Goal: Check status

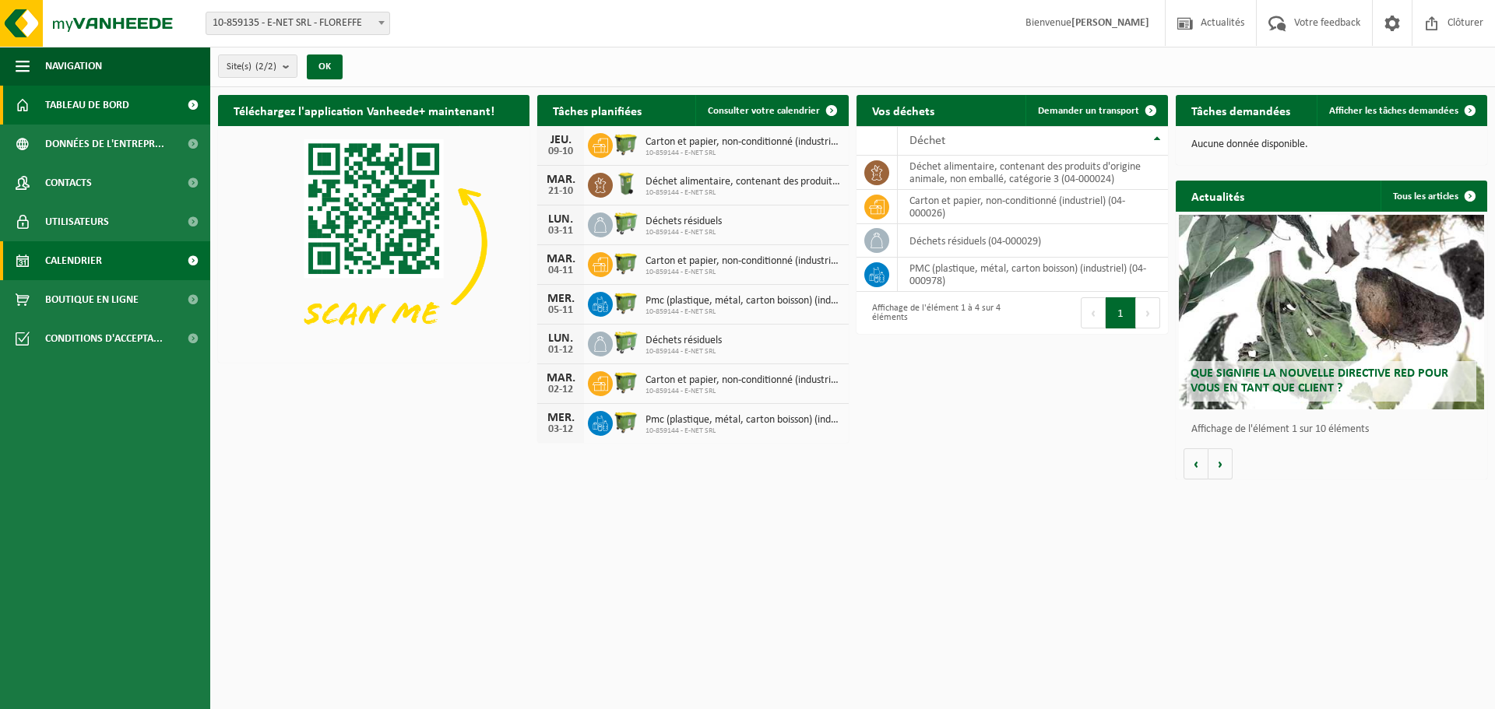
click at [65, 250] on span "Calendrier" at bounding box center [73, 260] width 57 height 39
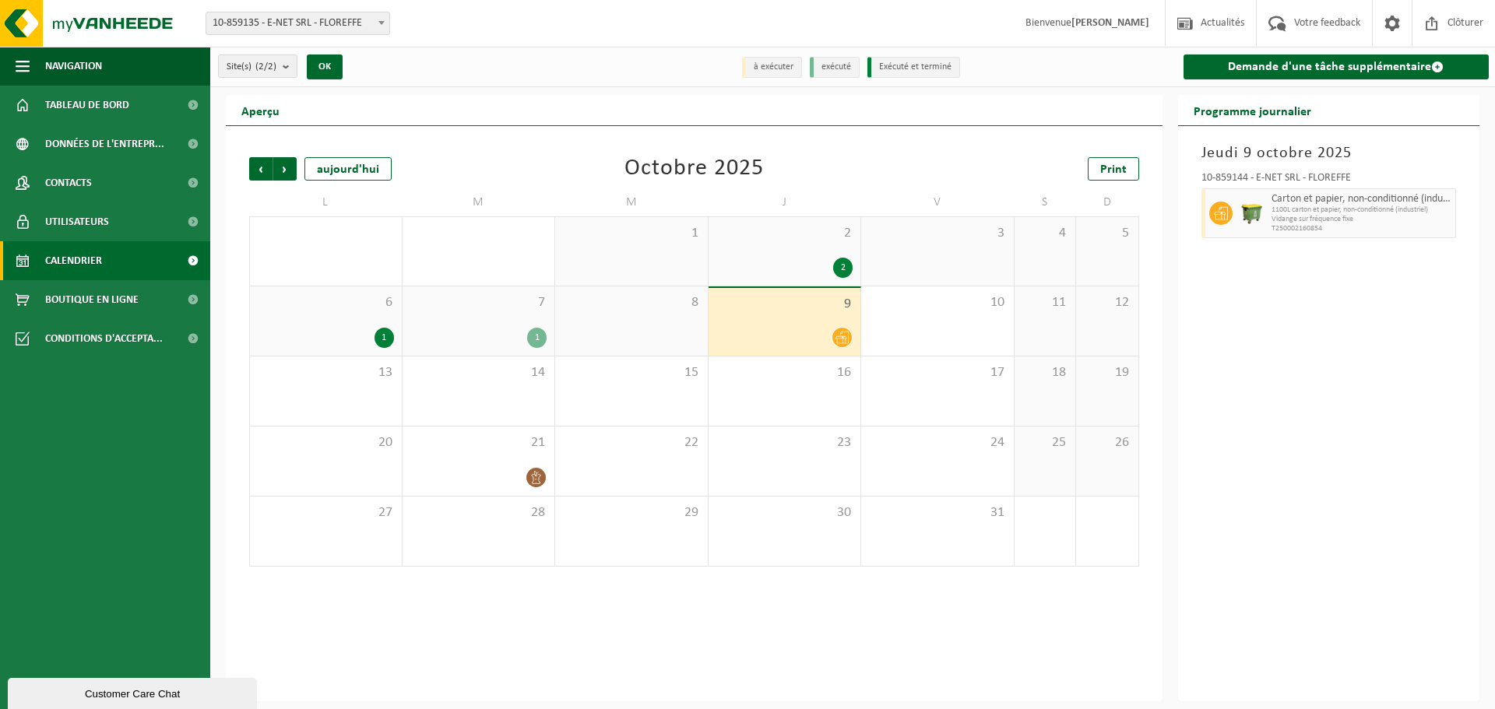
click at [536, 343] on div "1" at bounding box center [536, 338] width 19 height 20
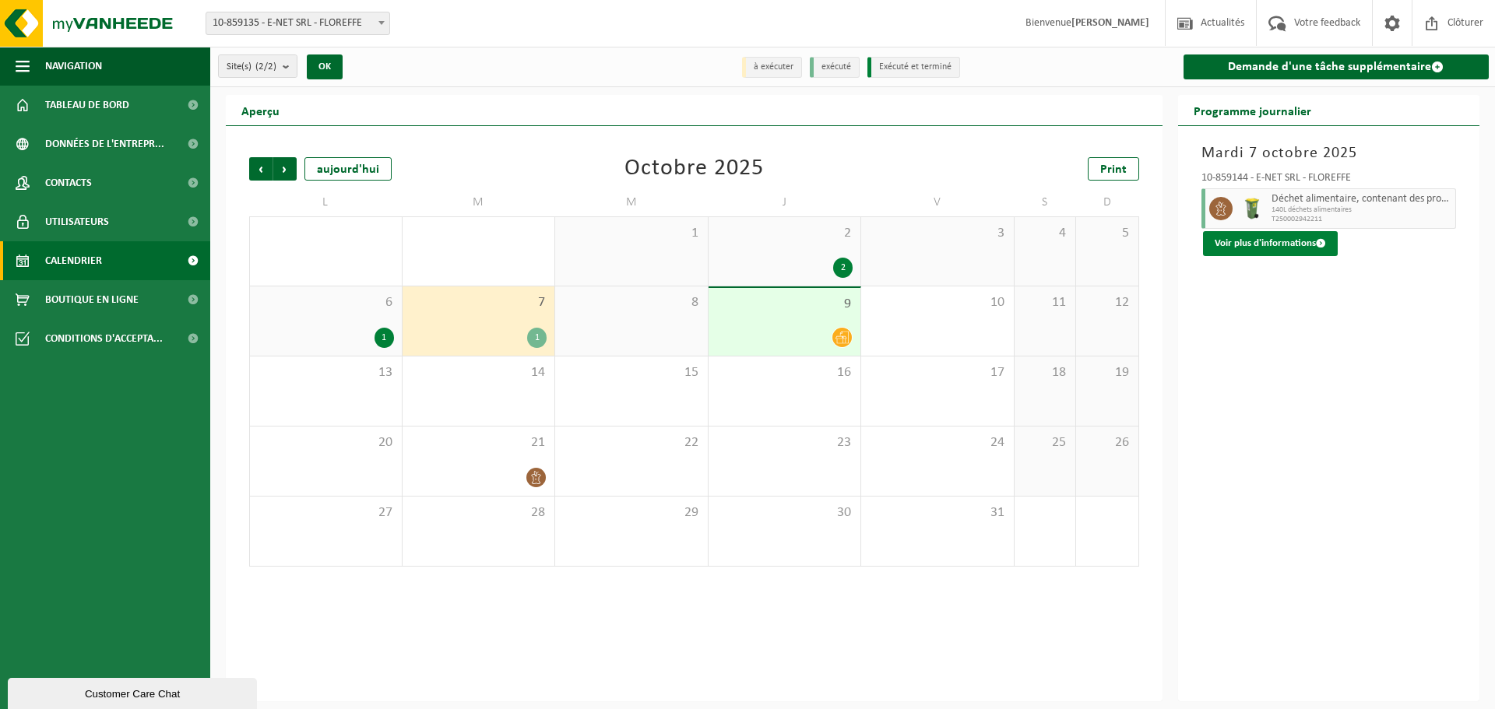
click at [1281, 242] on button "Voir plus d'informations" at bounding box center [1270, 243] width 135 height 25
